Goal: Task Accomplishment & Management: Use online tool/utility

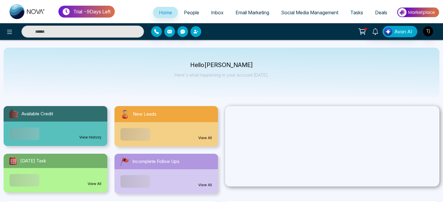
select select "*"
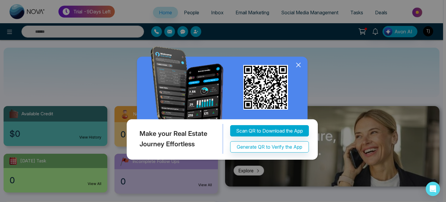
click at [299, 66] on icon at bounding box center [298, 65] width 4 height 4
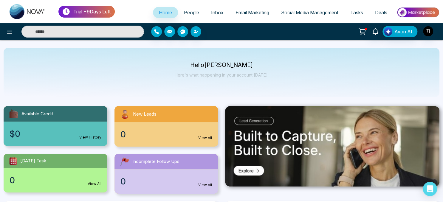
click at [248, 13] on span "Email Marketing" at bounding box center [252, 13] width 34 height 6
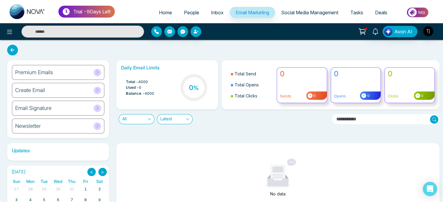
click at [99, 71] on icon at bounding box center [97, 72] width 4 height 4
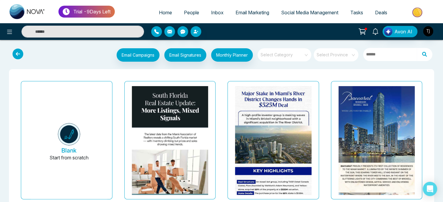
click at [9, 32] on icon at bounding box center [9, 32] width 5 height 4
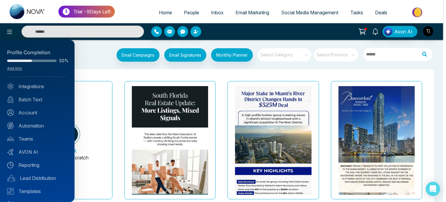
click at [9, 27] on div at bounding box center [223, 101] width 446 height 202
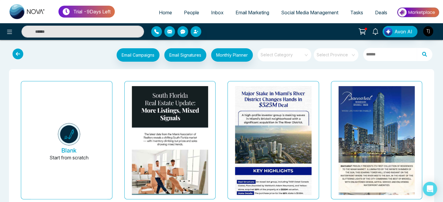
click at [222, 122] on div "Major Stake in [GEOGRAPHIC_DATA]’s River District Changes Hands in $525M Deal-[…" at bounding box center [272, 152] width 103 height 146
click at [431, 64] on div "Email Campaigns Start from scratch? View my campaigns Email Signatures Monthly …" at bounding box center [221, 56] width 433 height 20
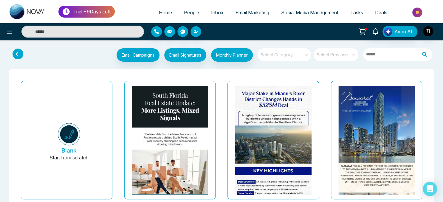
click at [432, 66] on div "Email Campaigns Start from scratch? View my campaigns Email Signatures Monthly …" at bounding box center [221, 56] width 443 height 22
click at [437, 61] on div "Email Campaigns Start from scratch? View my campaigns Email Signatures Monthly …" at bounding box center [221, 56] width 433 height 20
click at [437, 64] on div "Email Campaigns Start from scratch? View my campaigns Email Signatures Monthly …" at bounding box center [221, 56] width 433 height 20
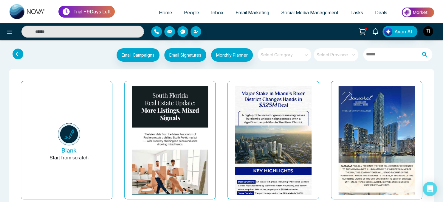
click at [435, 66] on div "Email Campaigns Start from scratch? View my campaigns Email Signatures Monthly …" at bounding box center [221, 56] width 443 height 22
click at [434, 64] on div "Email Campaigns Start from scratch? View my campaigns Email Signatures Monthly …" at bounding box center [221, 56] width 433 height 20
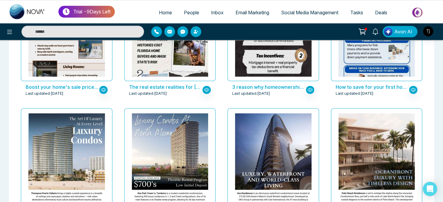
scroll to position [265, 0]
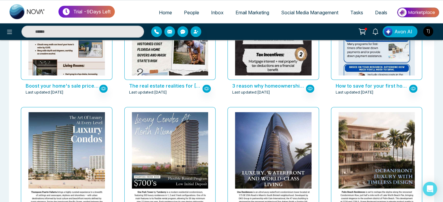
click at [120, 106] on div "[GEOGRAPHIC_DATA] by Turnberry Last updated: [DATE]" at bounding box center [169, 178] width 103 height 146
click at [120, 100] on div "The real estate realities for [US_STATE] home buyers, sellers and renters-[US_S…" at bounding box center [169, 32] width 103 height 146
click at [327, 101] on div "How to save for your first home-[US_STATE] Last updated: [DATE]" at bounding box center [376, 32] width 103 height 146
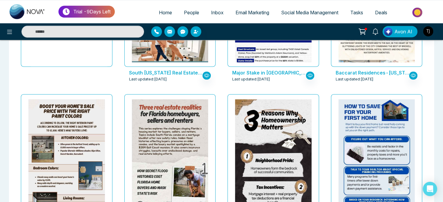
scroll to position [0, 0]
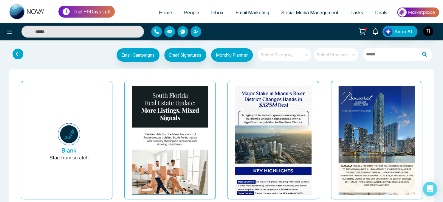
click at [291, 52] on input "search" at bounding box center [282, 52] width 43 height 9
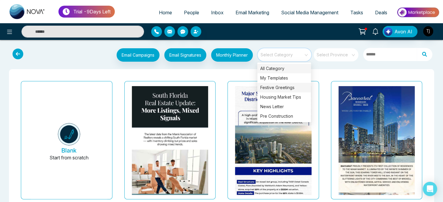
click at [284, 85] on div "Festive Greetings" at bounding box center [284, 88] width 54 height 10
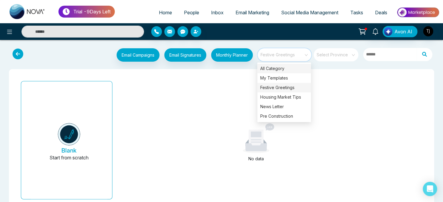
click at [284, 71] on div "All Category" at bounding box center [284, 69] width 54 height 10
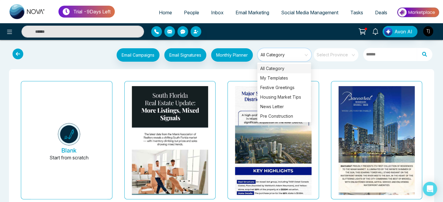
click at [116, 125] on div "Blank Start from scratch" at bounding box center [66, 152] width 103 height 146
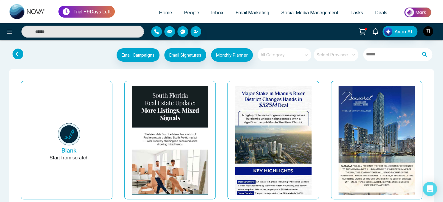
click at [305, 56] on span "All Category" at bounding box center [284, 54] width 49 height 9
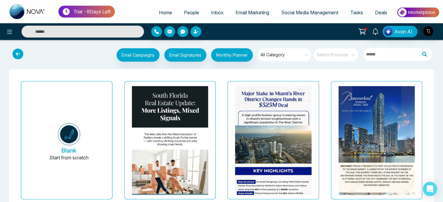
click at [432, 58] on div "Email Campaigns Start from scratch? View my campaigns Email Signatures Monthly …" at bounding box center [239, 55] width 392 height 15
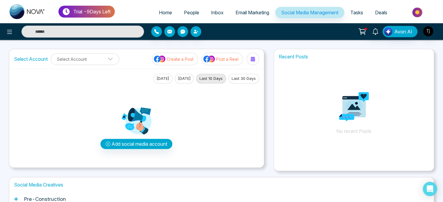
scroll to position [90, 0]
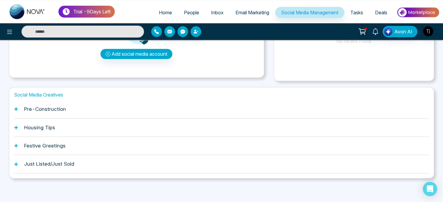
click at [17, 109] on icon at bounding box center [16, 109] width 4 height 4
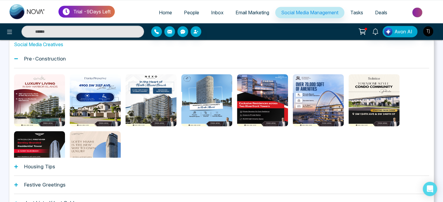
scroll to position [32, 0]
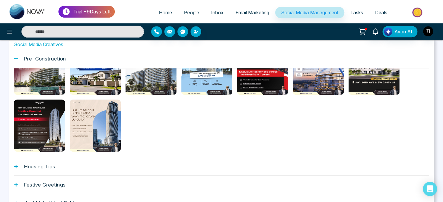
click at [17, 166] on icon at bounding box center [16, 166] width 4 height 4
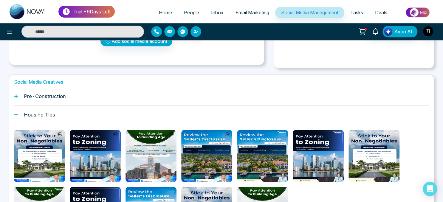
scroll to position [179, 0]
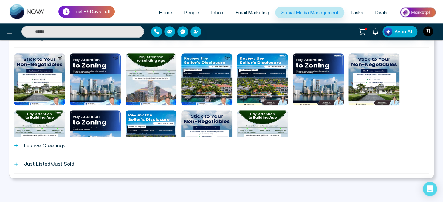
click at [19, 147] on div "Festive Greetings" at bounding box center [221, 146] width 415 height 18
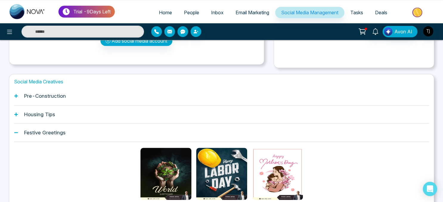
scroll to position [103, 0]
click at [15, 97] on icon at bounding box center [16, 96] width 4 height 4
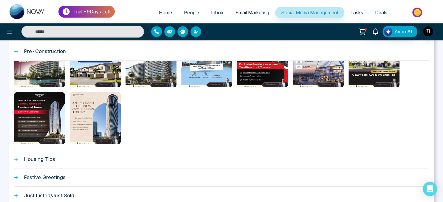
scroll to position [179, 0]
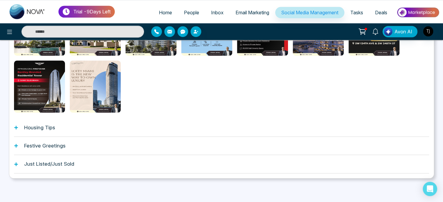
click at [440, 87] on div "Trial - 9 Days Left Home People Inbox Email Marketing Social Media Management T…" at bounding box center [221, 11] width 443 height 381
click at [438, 76] on div "Trial - 9 Days Left Home People Inbox Email Marketing Social Media Management T…" at bounding box center [221, 11] width 443 height 381
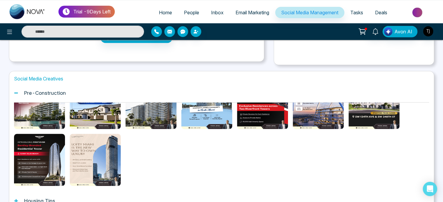
scroll to position [163, 0]
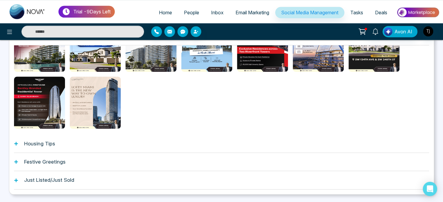
click at [15, 144] on icon at bounding box center [16, 143] width 4 height 4
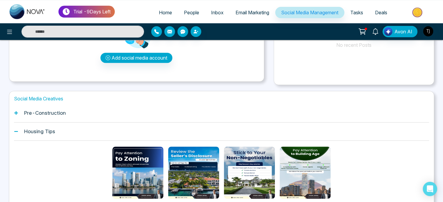
scroll to position [85, 0]
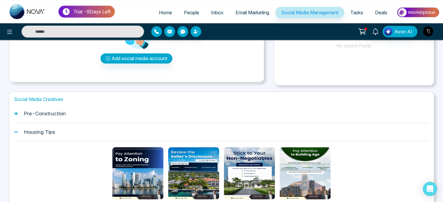
click at [15, 113] on icon at bounding box center [16, 114] width 4 height 4
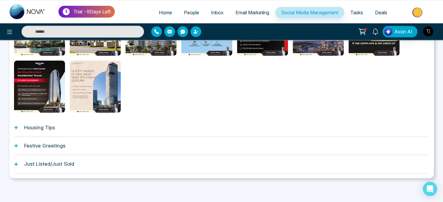
scroll to position [0, 0]
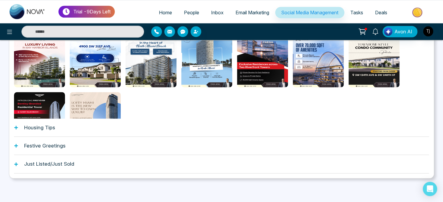
click at [16, 149] on div "Festive Greetings" at bounding box center [221, 146] width 415 height 18
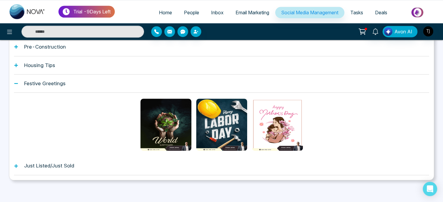
scroll to position [154, 0]
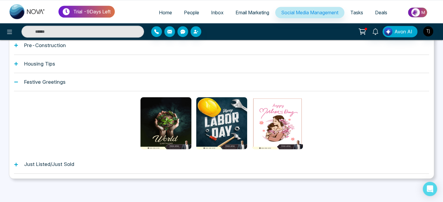
click at [18, 165] on div "Just Listed/Just Sold" at bounding box center [221, 164] width 415 height 18
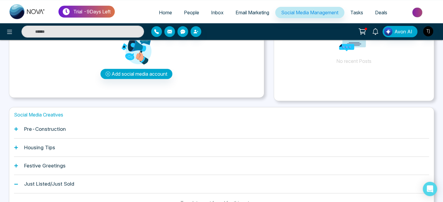
scroll to position [109, 0]
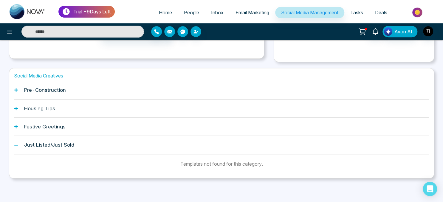
click at [12, 127] on div "Social Media Creatives Pre-Construction Housing Tips Festive Greetings Just Lis…" at bounding box center [221, 123] width 425 height 110
click at [16, 126] on icon at bounding box center [16, 127] width 4 height 4
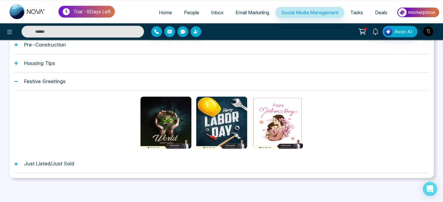
scroll to position [154, 0]
